Goal: Task Accomplishment & Management: Use online tool/utility

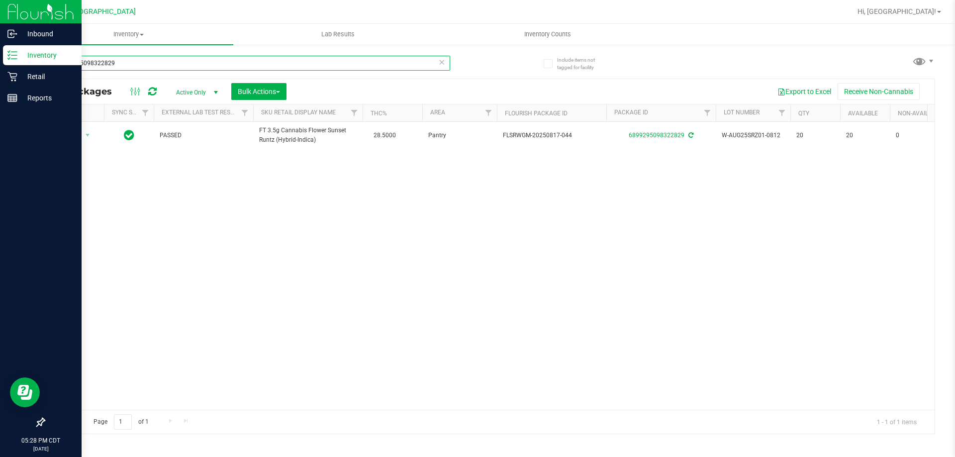
drag, startPoint x: 127, startPoint y: 60, endPoint x: 16, endPoint y: 53, distance: 111.1
click at [16, 53] on div "Inbound Inventory Retail Reports 05:28 PM CDT [DATE] 08/25 [GEOGRAPHIC_DATA] Hi…" at bounding box center [477, 228] width 955 height 457
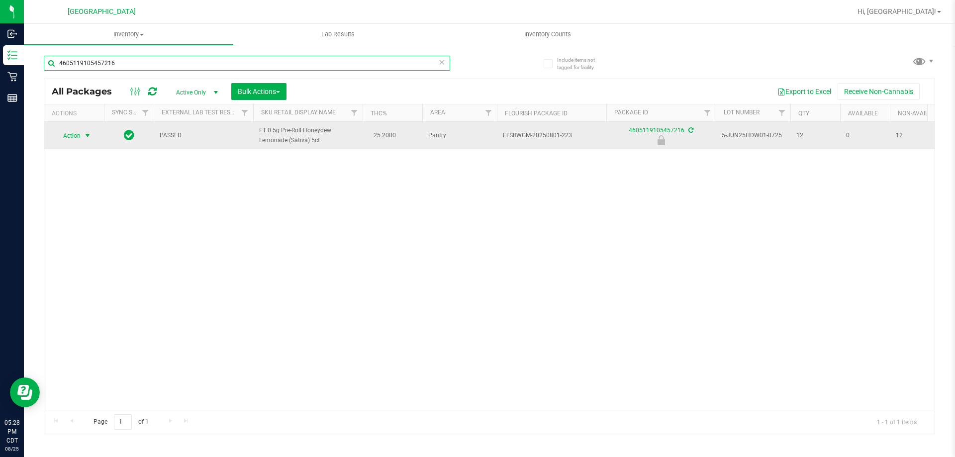
type input "4605119105457216"
click at [78, 132] on span "Action" at bounding box center [67, 136] width 27 height 14
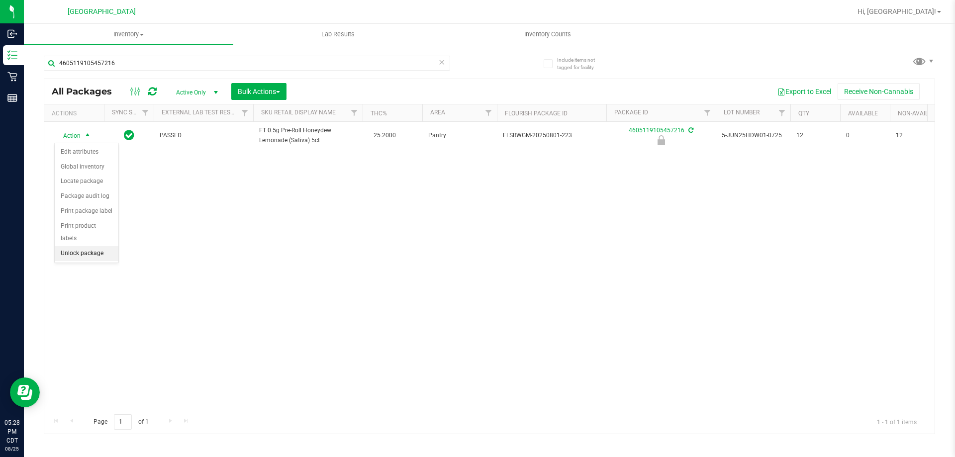
click at [77, 246] on li "Unlock package" at bounding box center [87, 253] width 64 height 15
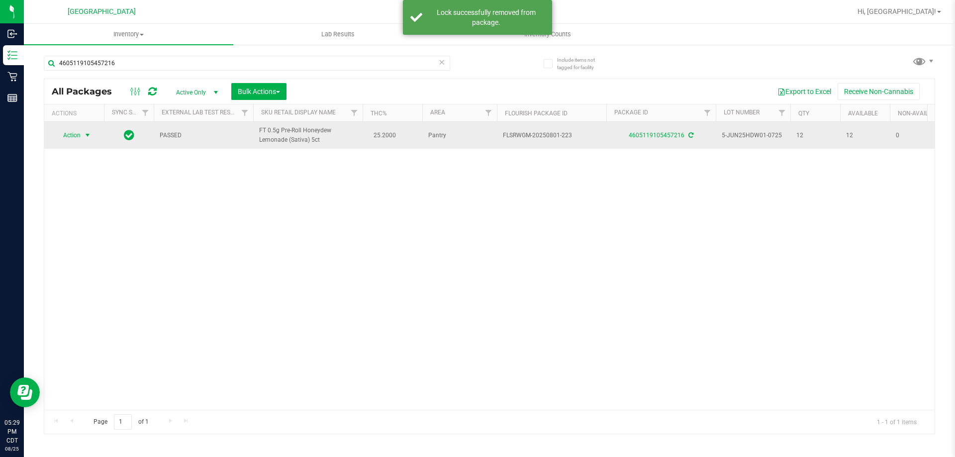
click at [90, 131] on span "select" at bounding box center [88, 135] width 8 height 8
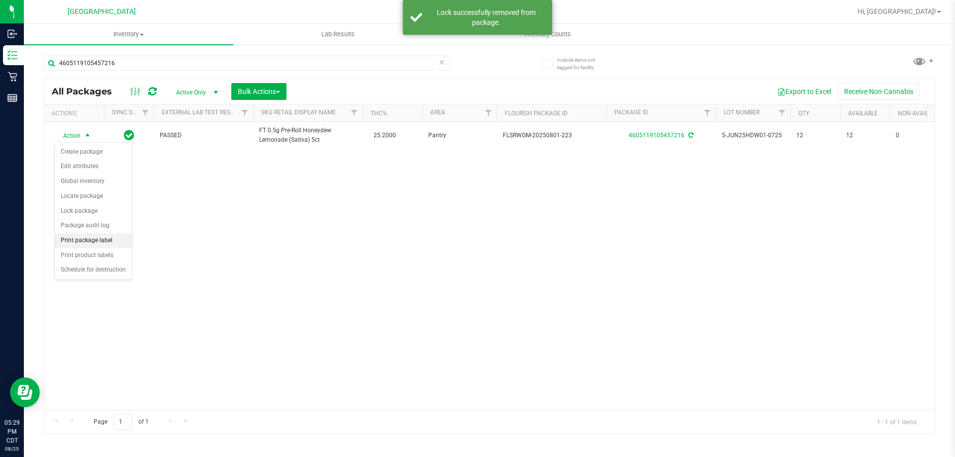
click at [81, 238] on li "Print package label" at bounding box center [93, 240] width 77 height 15
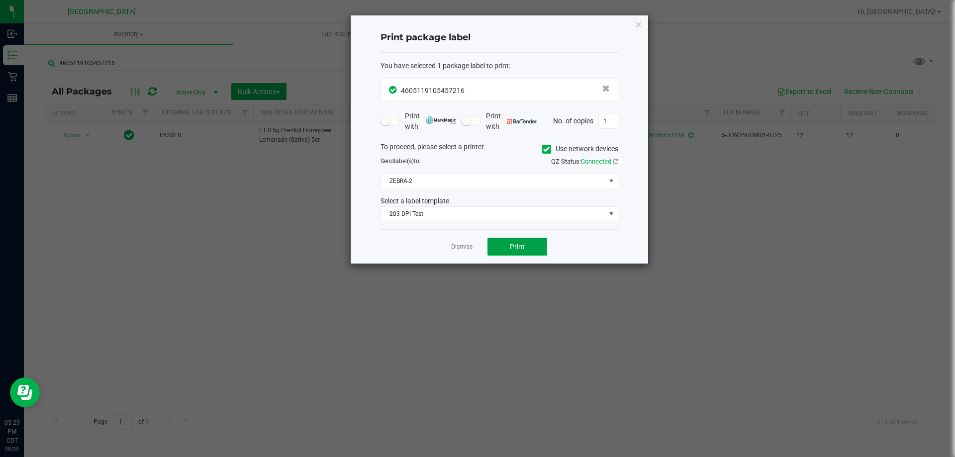
click at [525, 239] on button "Print" at bounding box center [517, 247] width 60 height 18
